Goal: Find specific page/section: Find specific page/section

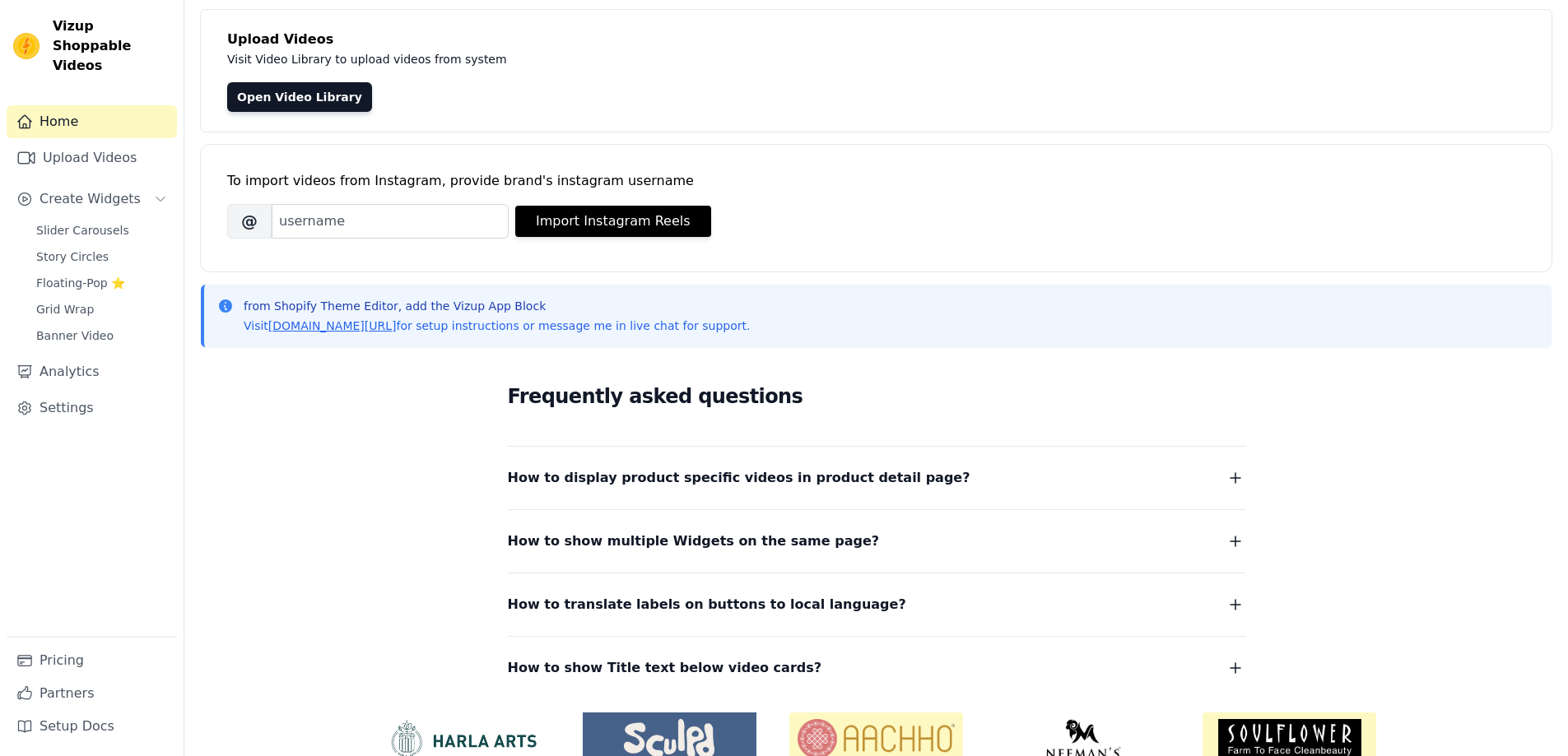
scroll to position [167, 0]
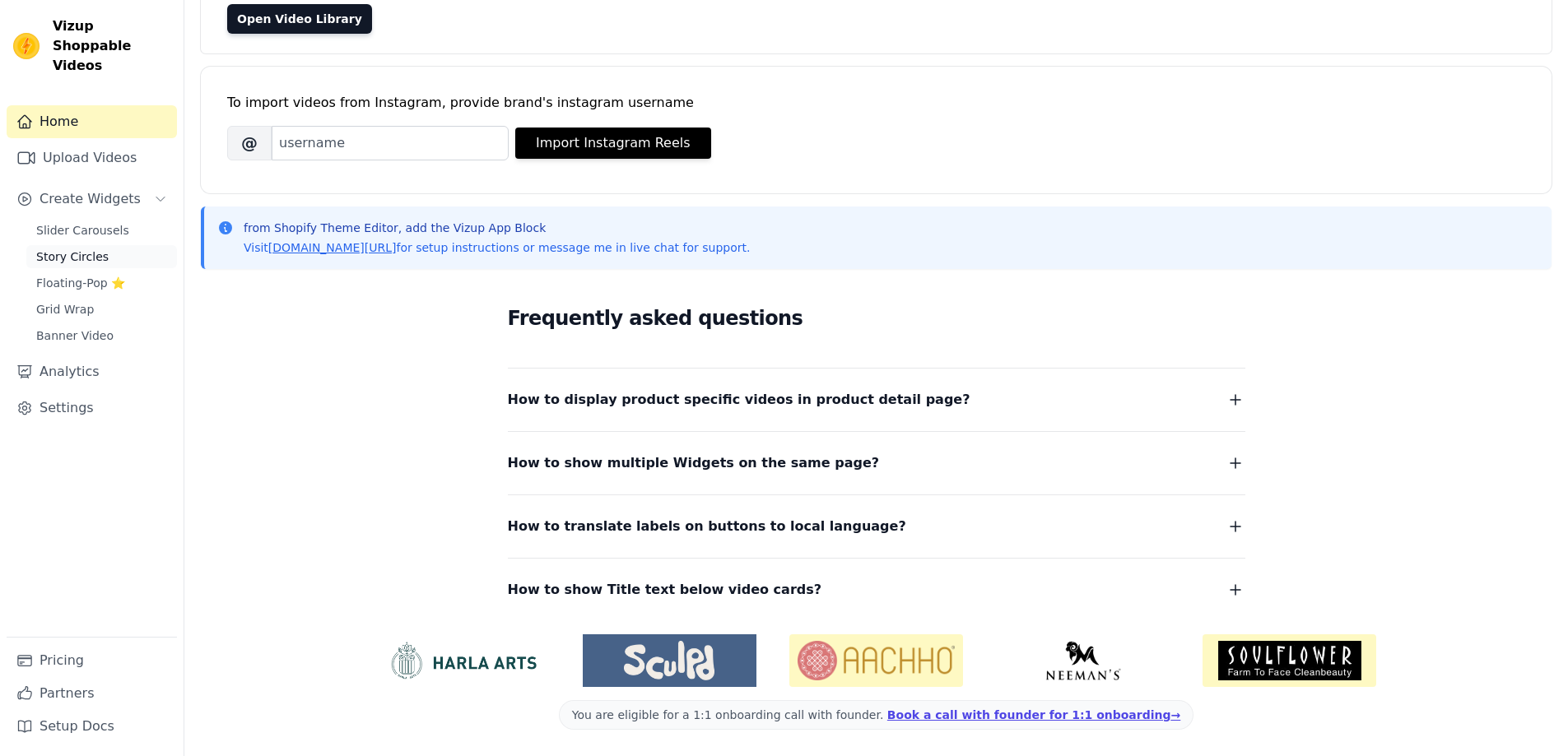
click at [67, 249] on span "Story Circles" at bounding box center [72, 257] width 72 height 17
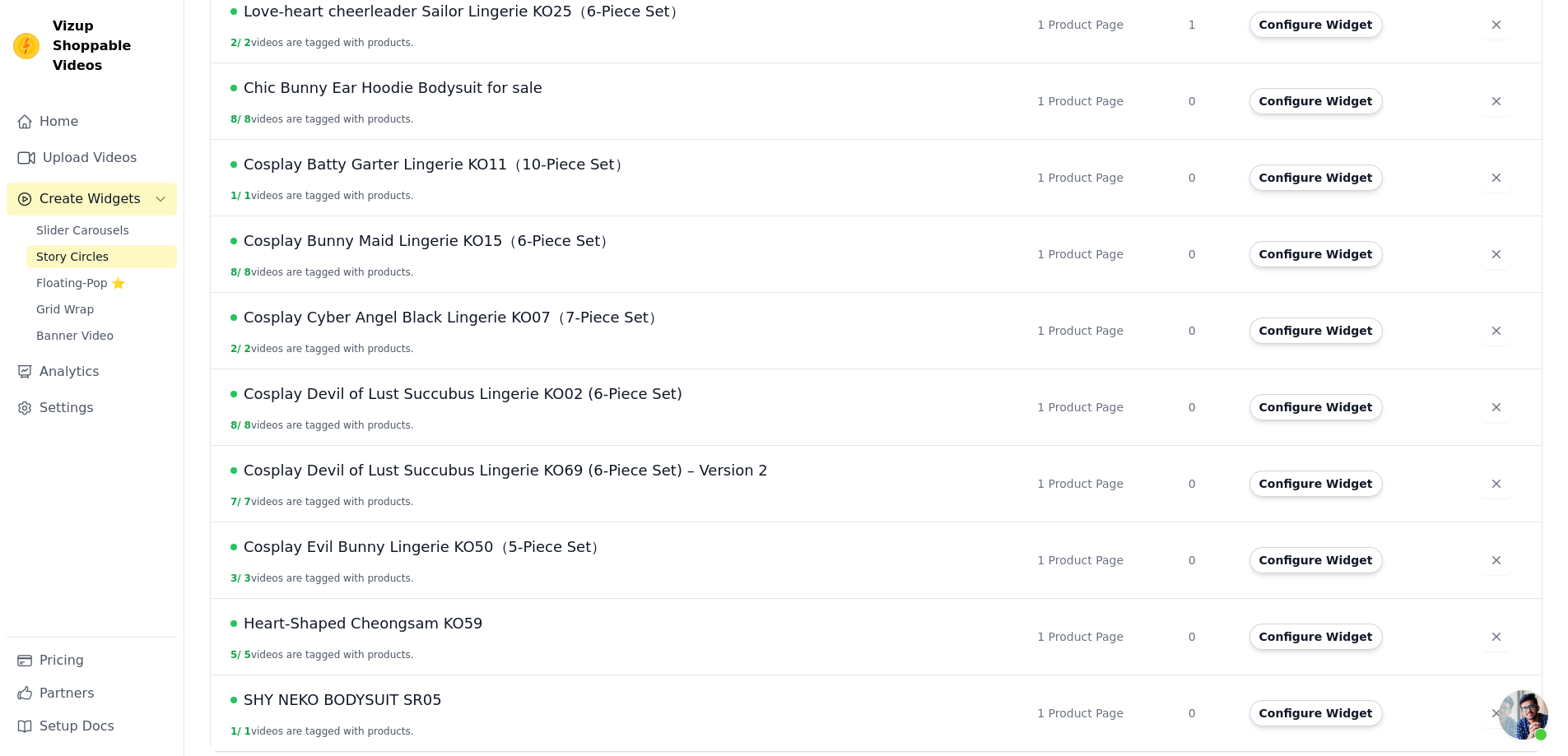
scroll to position [907, 0]
click at [77, 355] on link "Analytics" at bounding box center [92, 371] width 171 height 33
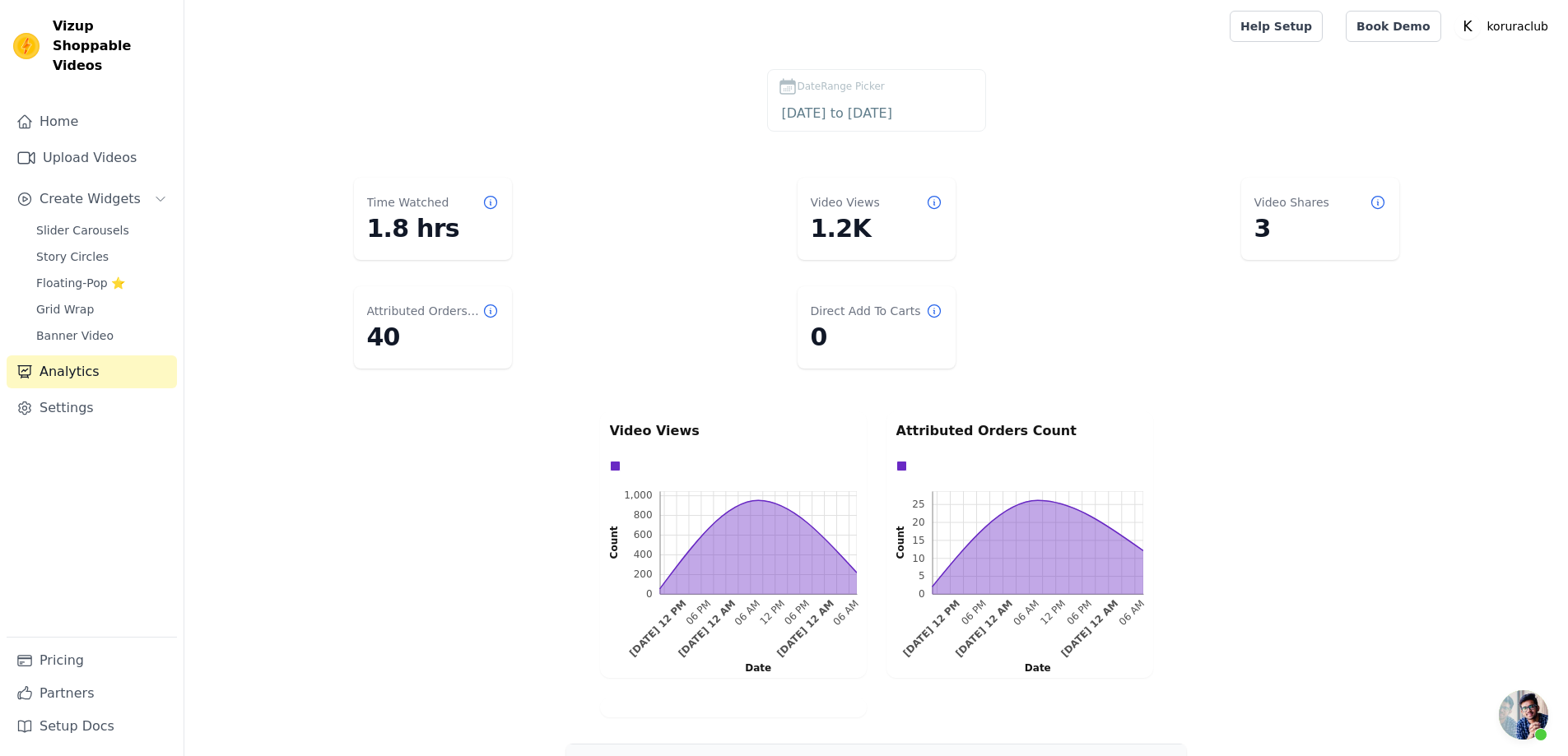
click at [490, 312] on icon at bounding box center [489, 311] width 13 height 13
click at [497, 475] on div "Video Views 0 200 400 600 800 1,000 0 200 400 600 800 1,000 Count [DATE] 12 PM …" at bounding box center [876, 565] width 1383 height 313
